Goal: Information Seeking & Learning: Learn about a topic

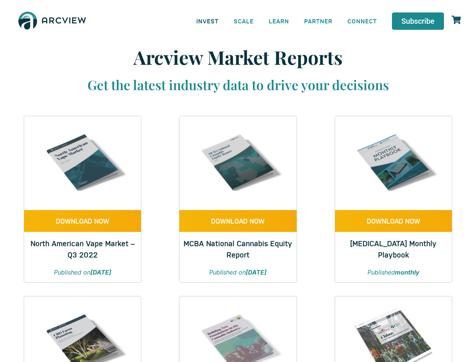
click at [207, 21] on link "INVEST" at bounding box center [207, 20] width 37 height 17
click at [244, 21] on link "SCALE" at bounding box center [243, 20] width 35 height 17
click at [279, 21] on link "LEARN" at bounding box center [278, 20] width 35 height 17
click at [362, 21] on link "CONNECT" at bounding box center [362, 20] width 44 height 17
